Goal: Transaction & Acquisition: Subscribe to service/newsletter

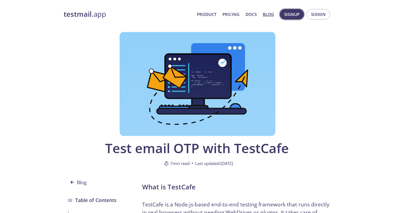
click at [292, 14] on span "Signup" at bounding box center [292, 14] width 15 height 7
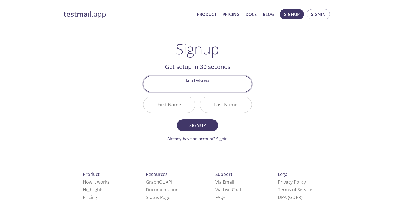
click at [198, 84] on input "Email Address" at bounding box center [198, 84] width 108 height 16
type input "[EMAIL_ADDRESS][DOMAIN_NAME]"
click at [179, 108] on input "First Name" at bounding box center [170, 105] width 52 height 16
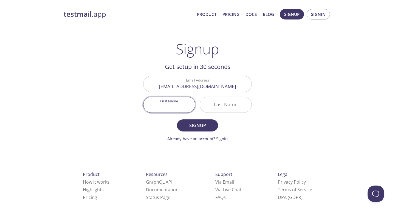
scroll to position [0, 0]
type input "[PERSON_NAME]"
click at [241, 108] on input "Last Name" at bounding box center [226, 105] width 52 height 16
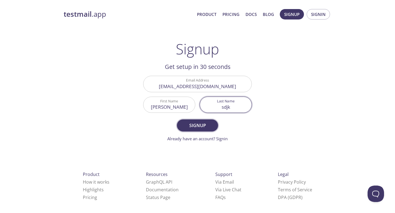
type input "sdjk"
click at [197, 125] on span "Signup" at bounding box center [197, 126] width 29 height 8
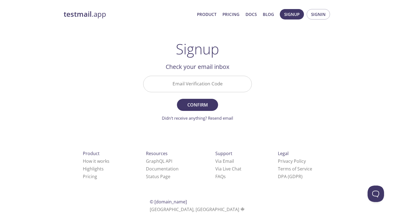
click at [182, 83] on input "Email Verification Code" at bounding box center [198, 84] width 108 height 16
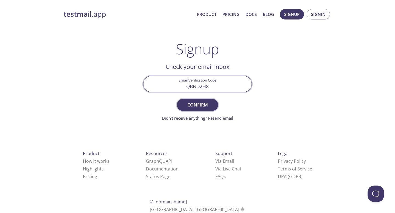
type input "QBND2H8"
click at [197, 105] on span "Confirm" at bounding box center [197, 105] width 29 height 8
